Goal: Check status: Check status

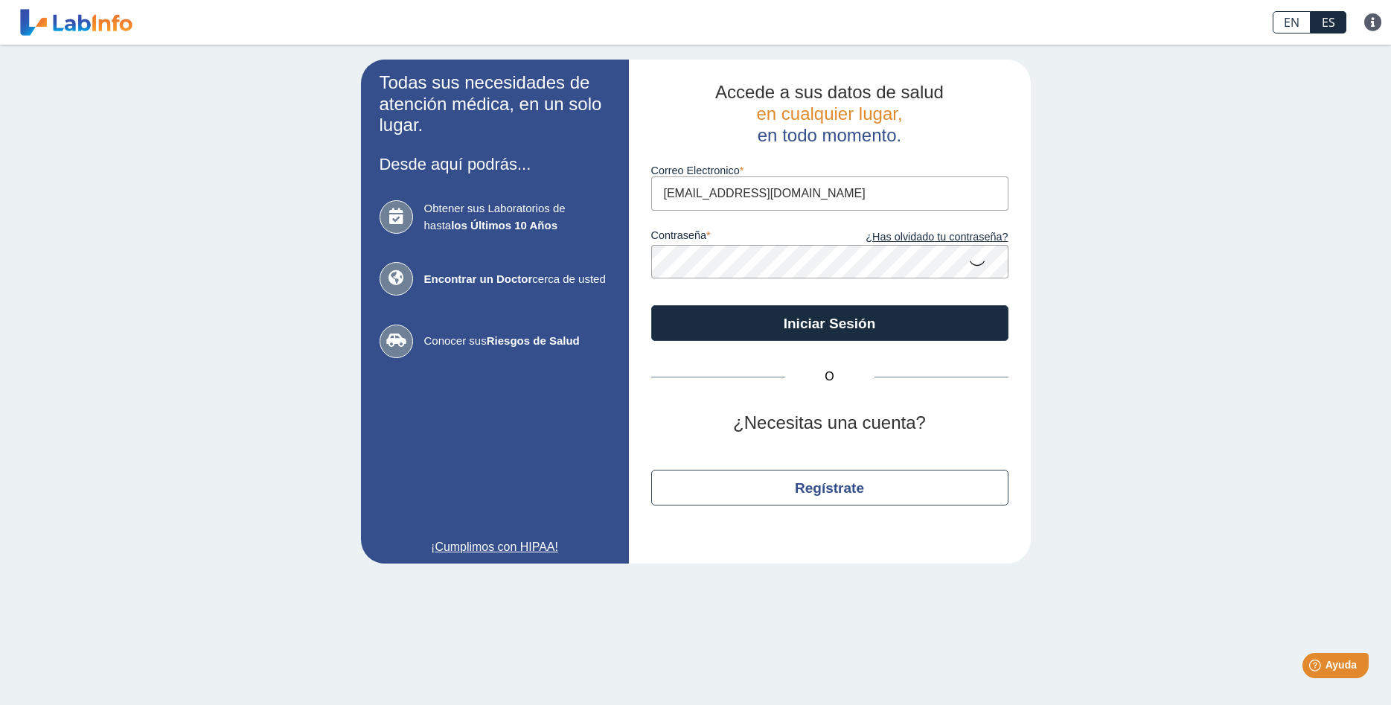
type input "[EMAIL_ADDRESS][DOMAIN_NAME]"
click at [651, 305] on button "Iniciar Sesión" at bounding box center [829, 323] width 357 height 36
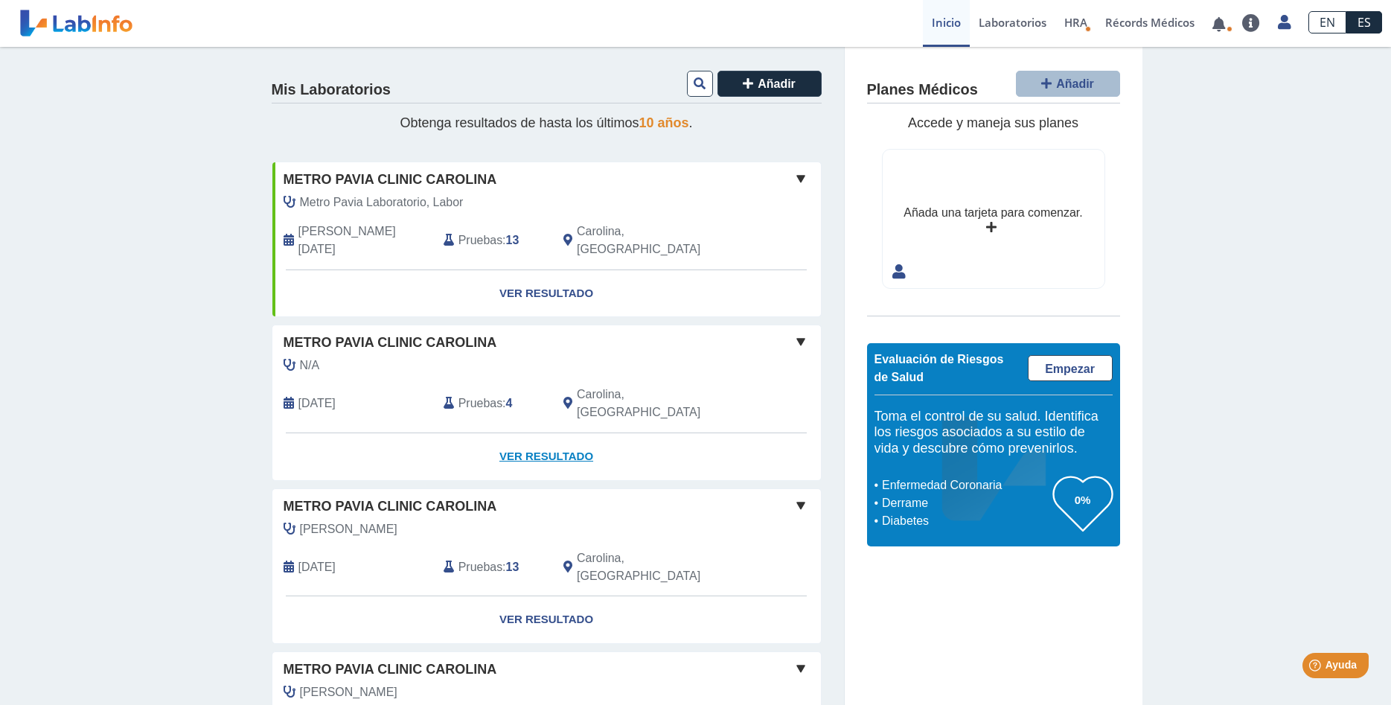
click at [531, 433] on link "Ver Resultado" at bounding box center [546, 456] width 549 height 47
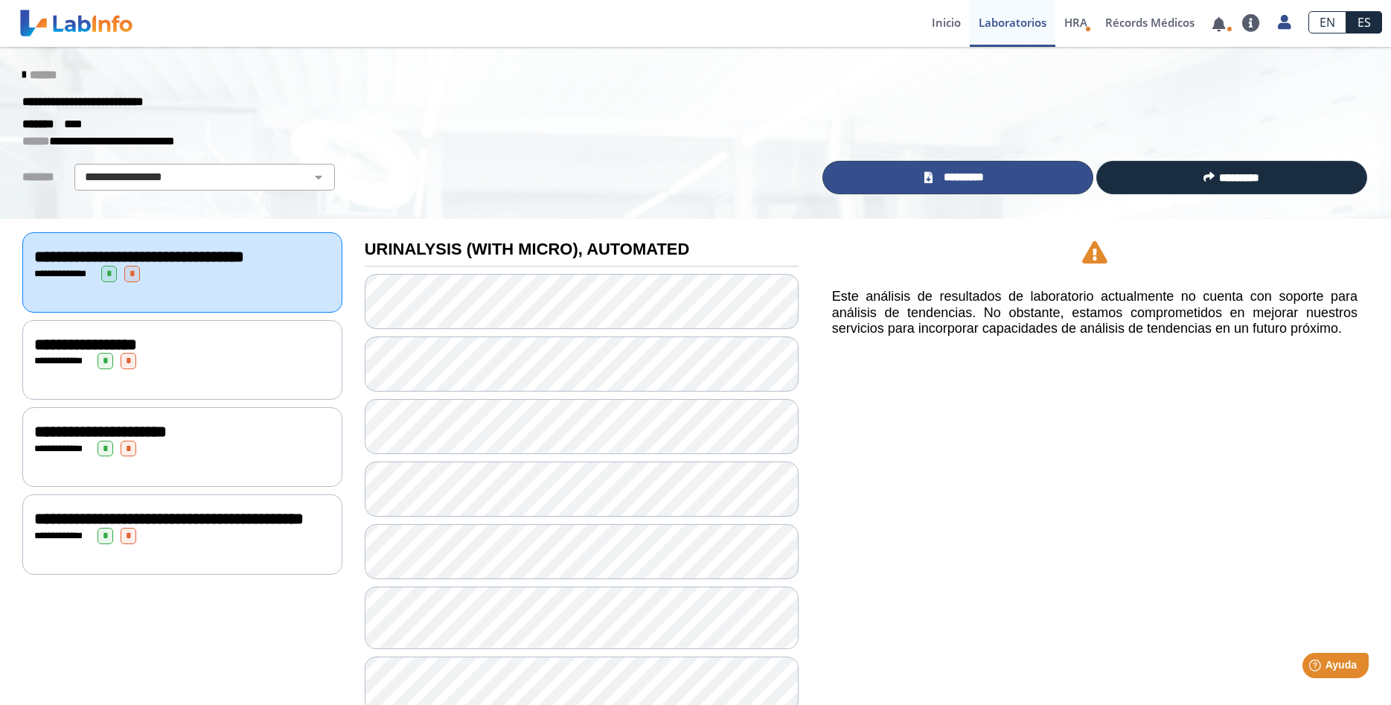
click at [860, 169] on link "*********" at bounding box center [957, 177] width 271 height 33
